Goal: Unclear

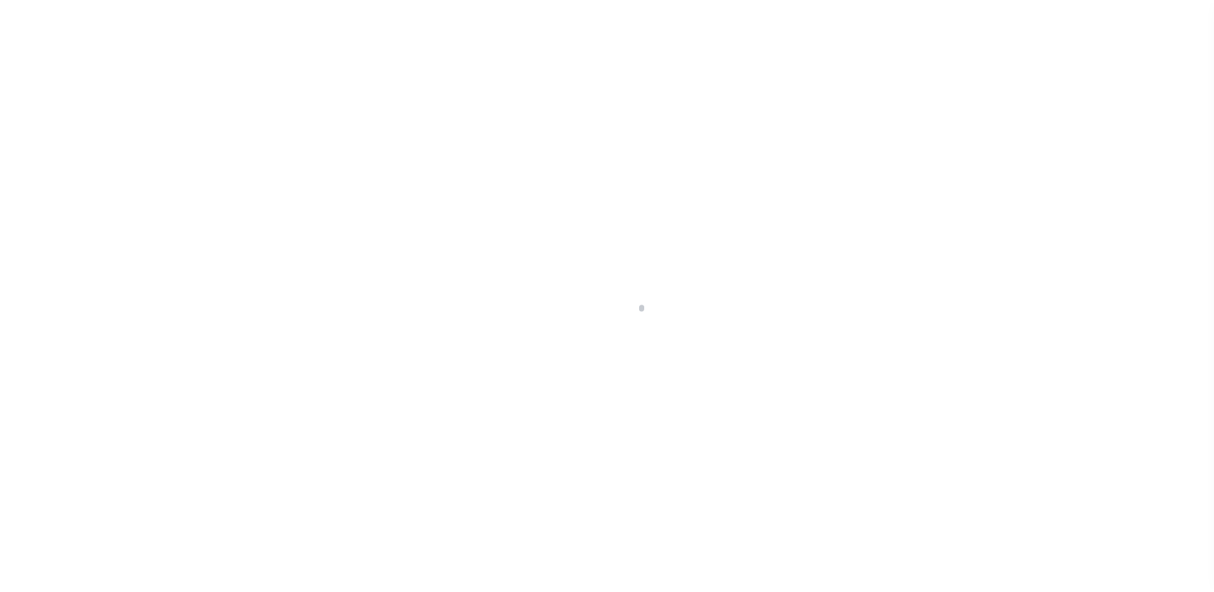
scroll to position [112, 0]
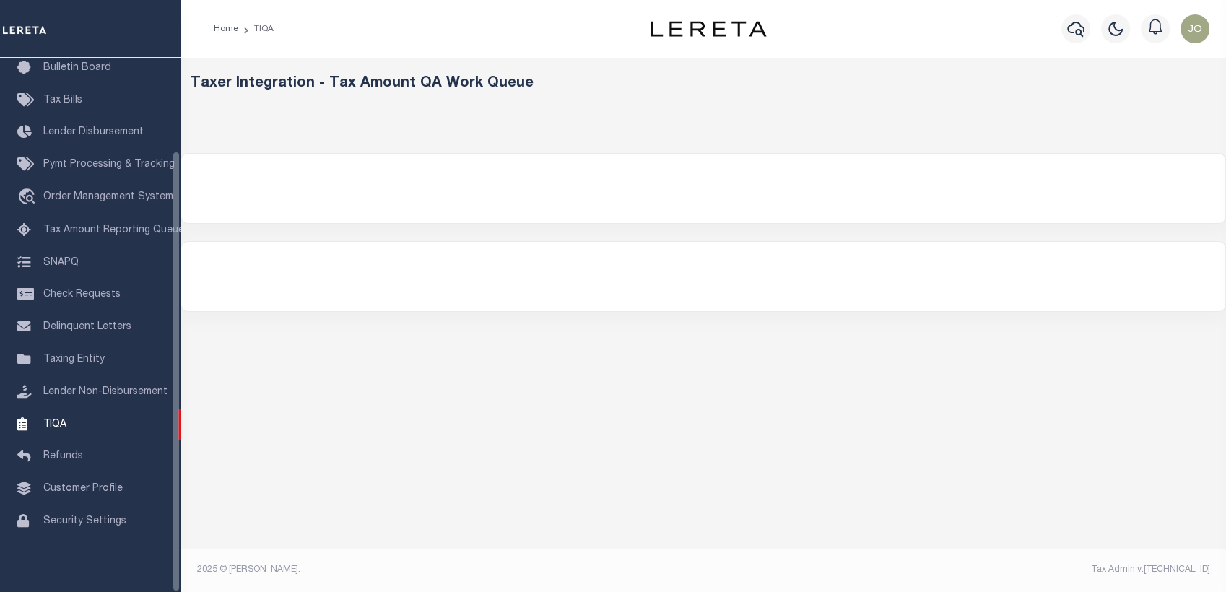
select select "200"
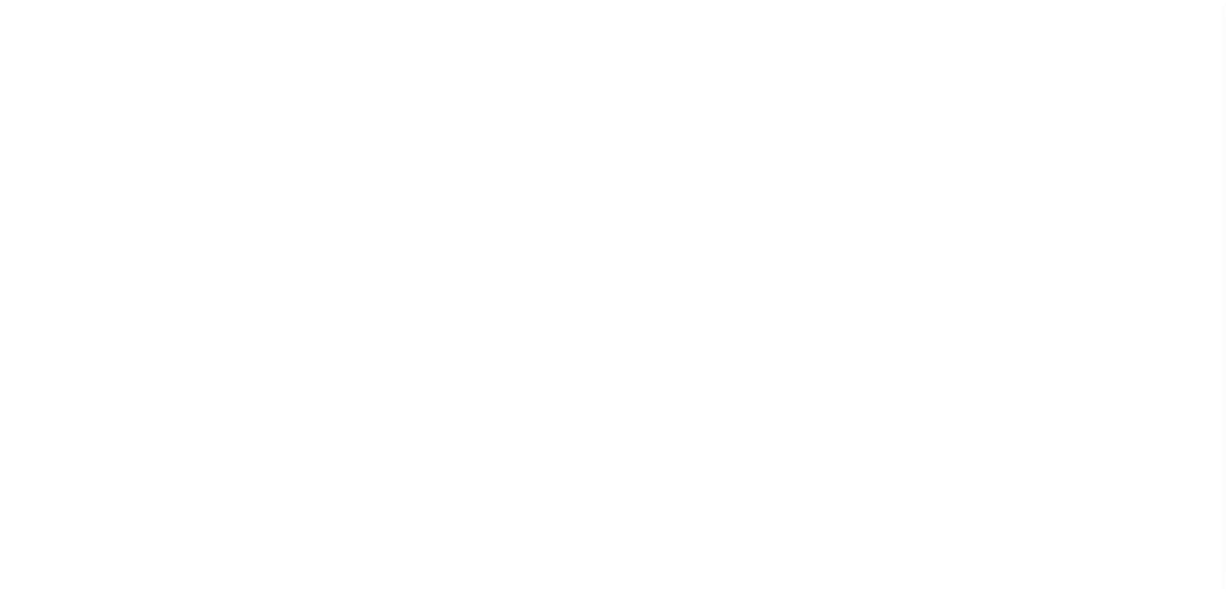
select select "200"
